Goal: Task Accomplishment & Management: Manage account settings

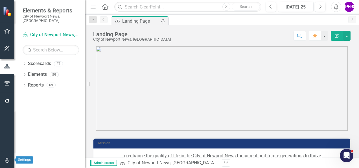
click at [5, 159] on icon "button" at bounding box center [7, 160] width 6 height 5
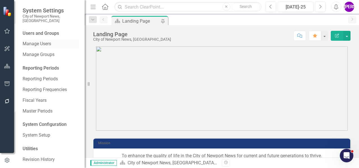
click at [41, 41] on link "Manage Users" at bounding box center [51, 44] width 57 height 6
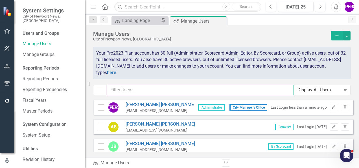
click at [161, 88] on input "text" at bounding box center [200, 90] width 187 height 10
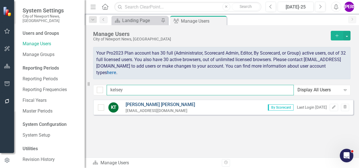
type input "kelsey"
click at [145, 104] on link "[PERSON_NAME]" at bounding box center [161, 104] width 70 height 6
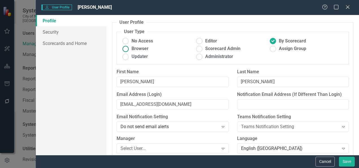
click at [142, 52] on span "Browser" at bounding box center [140, 48] width 17 height 6
click at [130, 52] on input "Browser" at bounding box center [125, 48] width 9 height 9
radio input "true"
click at [345, 163] on button "Save" at bounding box center [347, 162] width 16 height 10
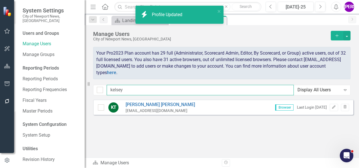
drag, startPoint x: 180, startPoint y: 90, endPoint x: 95, endPoint y: 90, distance: 85.0
click at [95, 90] on div "kelsey Display All Users Expand" at bounding box center [222, 90] width 258 height 10
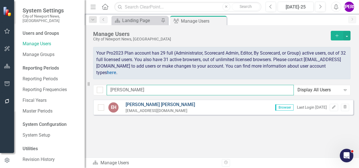
type input "[PERSON_NAME]"
click at [154, 104] on link "[PERSON_NAME]" at bounding box center [161, 104] width 70 height 6
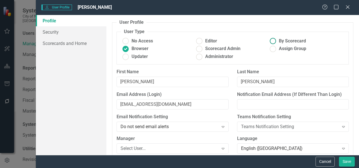
click at [269, 42] on ins at bounding box center [273, 41] width 9 height 9
click at [269, 42] on input "By Scorecard" at bounding box center [273, 41] width 9 height 9
radio input "true"
click at [51, 45] on link "Scorecards and Home" at bounding box center [71, 43] width 71 height 11
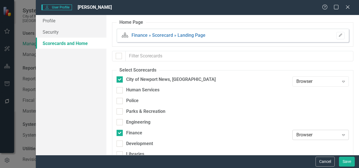
click at [321, 138] on div "Browser Expand" at bounding box center [321, 135] width 57 height 10
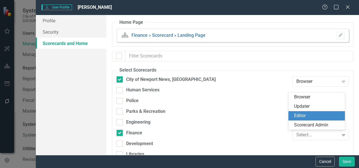
click at [311, 115] on div "Editor" at bounding box center [317, 115] width 47 height 6
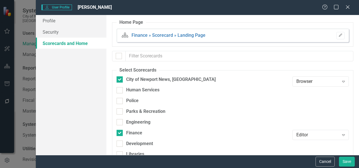
click at [308, 141] on div at bounding box center [321, 145] width 57 height 11
click at [308, 133] on div "Editor" at bounding box center [318, 134] width 43 height 6
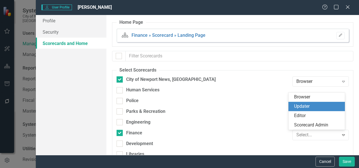
click at [306, 107] on div "Updater" at bounding box center [317, 106] width 47 height 6
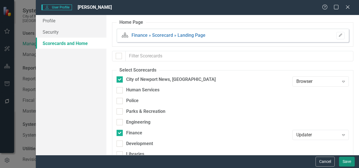
click at [349, 164] on button "Save" at bounding box center [347, 162] width 16 height 10
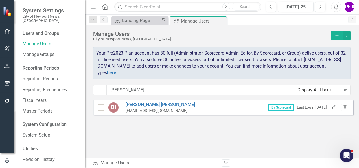
drag, startPoint x: 167, startPoint y: 94, endPoint x: 107, endPoint y: 94, distance: 59.6
click at [107, 94] on input "[PERSON_NAME]" at bounding box center [200, 90] width 187 height 10
